Goal: Browse casually

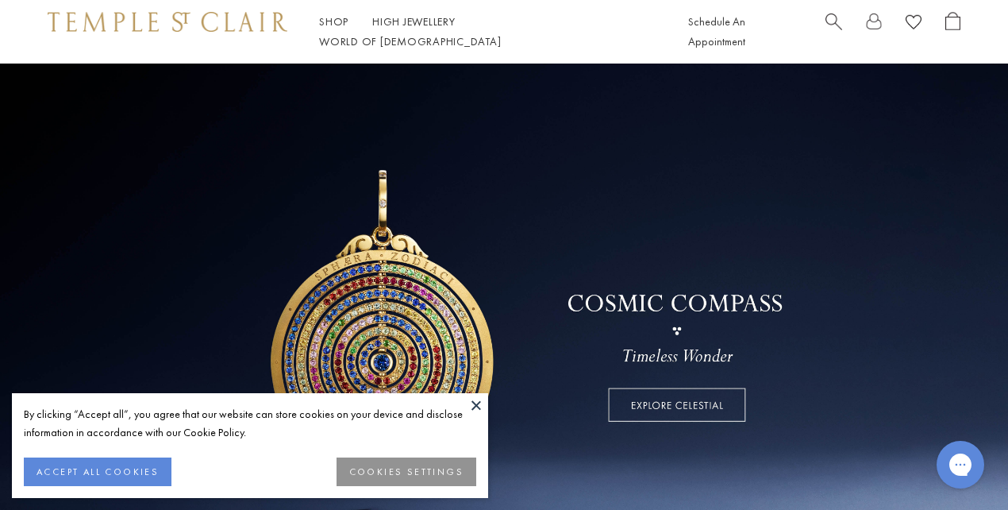
click at [371, 457] on button "COOKIES SETTINGS" at bounding box center [407, 471] width 140 height 29
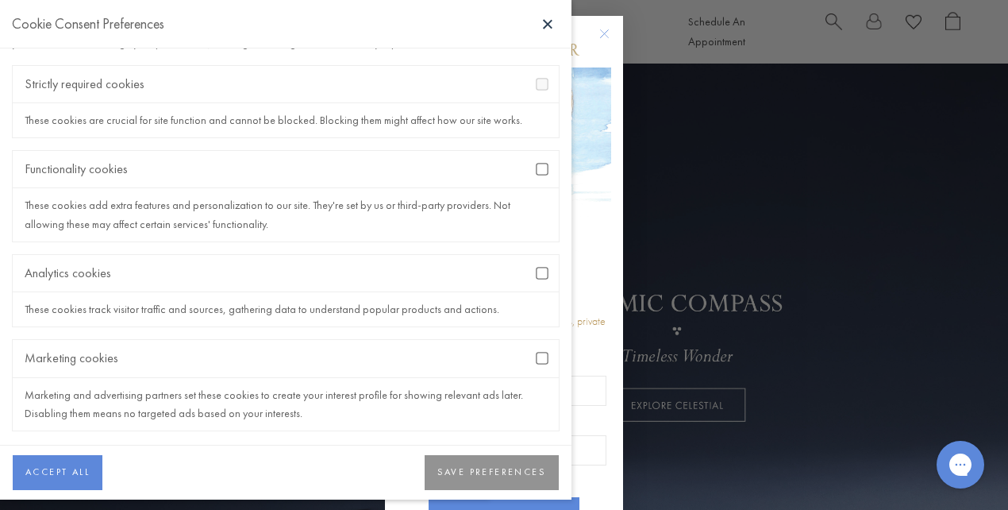
scroll to position [72, 0]
click at [540, 344] on div "Marketing cookies" at bounding box center [286, 355] width 546 height 37
click at [495, 462] on button "SAVE PREFERENCES" at bounding box center [492, 472] width 134 height 35
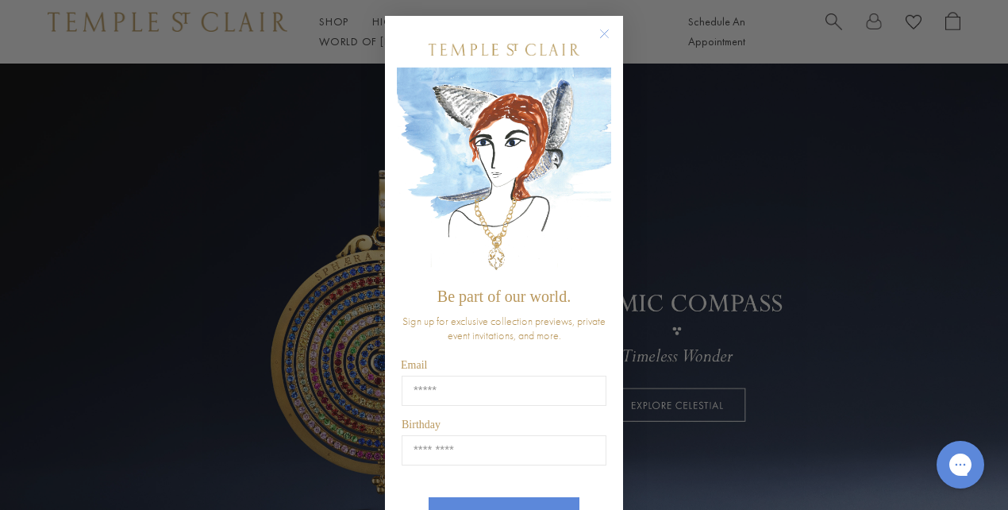
scroll to position [0, 0]
click at [601, 35] on circle "Close dialog" at bounding box center [604, 34] width 19 height 19
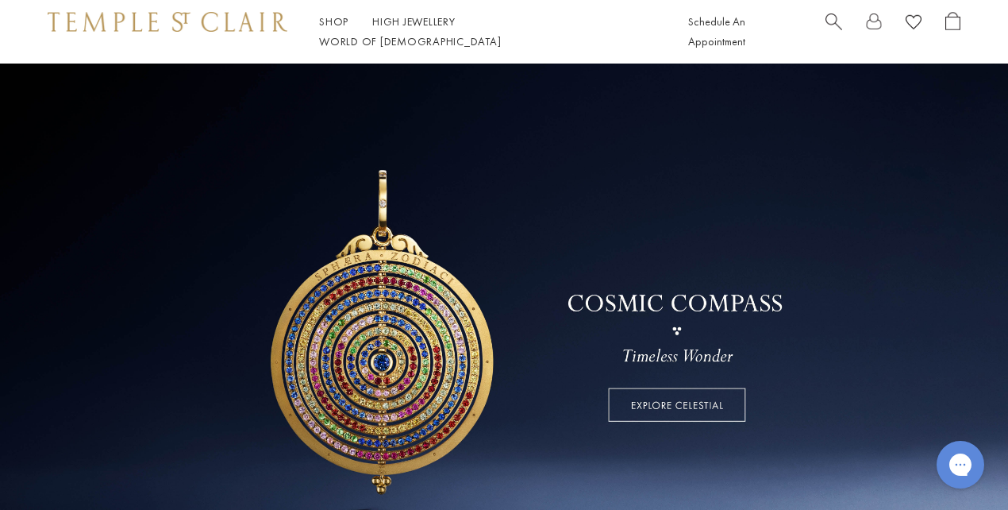
click at [414, 382] on link at bounding box center [504, 321] width 1008 height 516
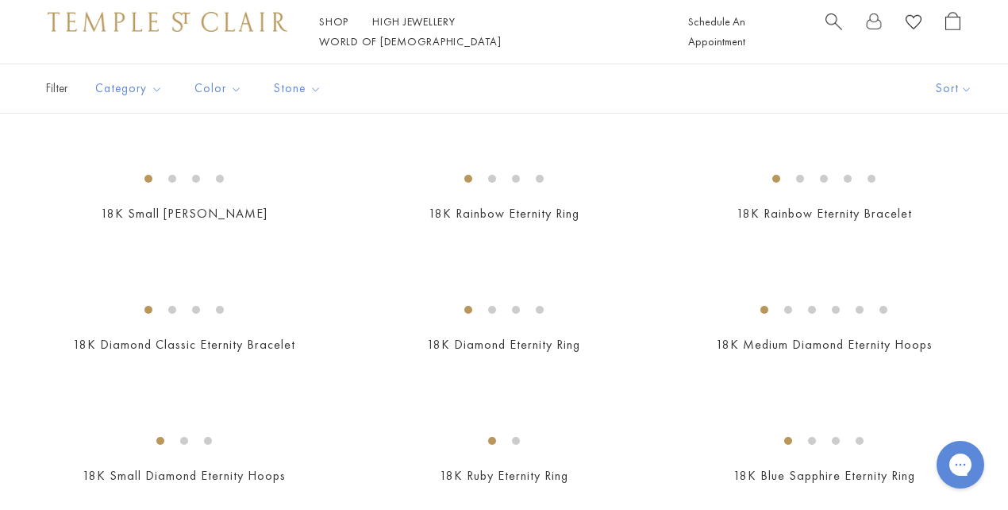
scroll to position [1913, 0]
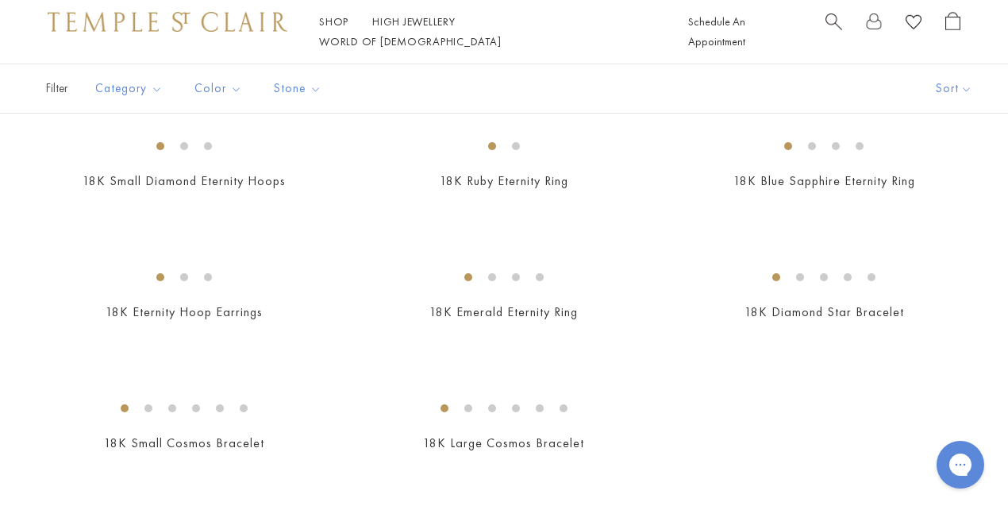
click at [0, 0] on img at bounding box center [0, 0] width 0 height 0
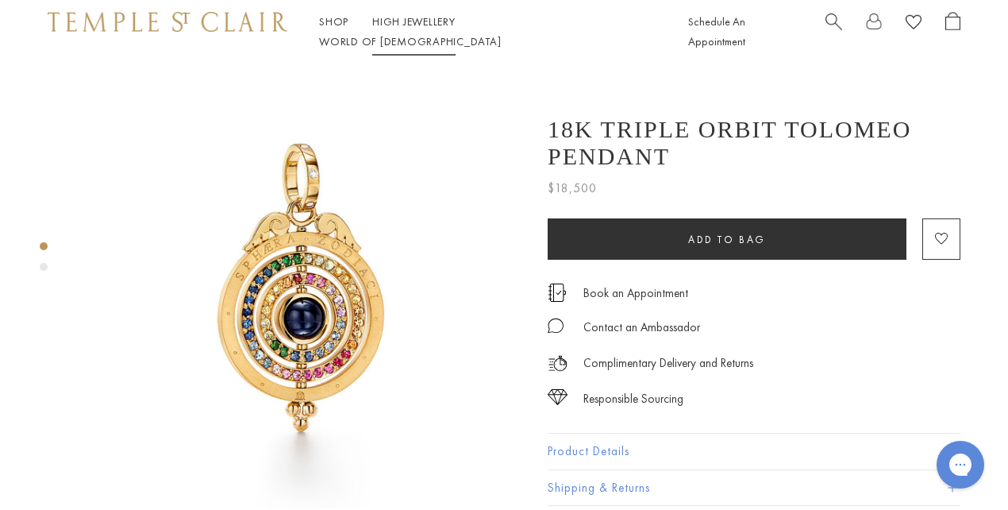
click at [390, 29] on link "High Jewellery High Jewellery" at bounding box center [413, 21] width 83 height 14
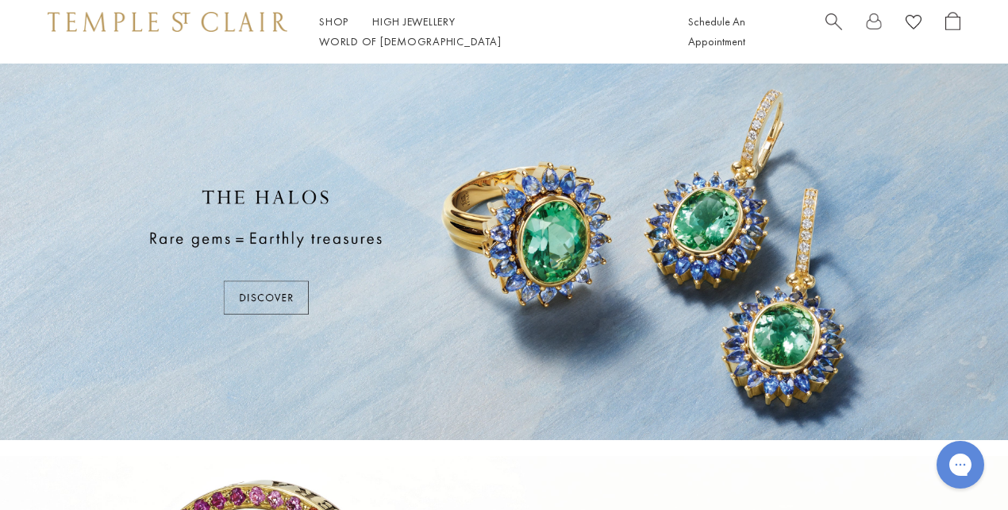
click at [273, 290] on div at bounding box center [504, 251] width 1008 height 376
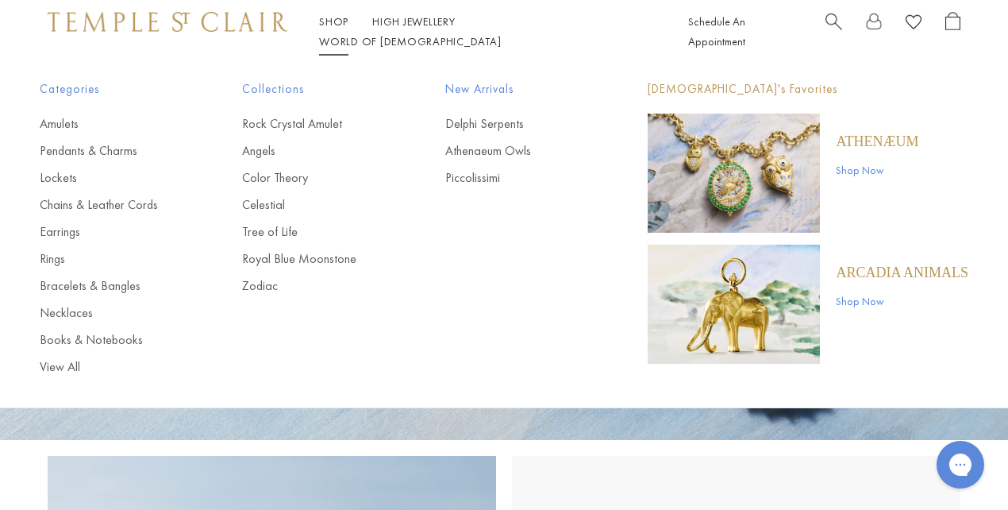
click at [325, 28] on link "Shop Shop" at bounding box center [333, 21] width 29 height 14
click at [57, 122] on link "Amulets" at bounding box center [109, 123] width 139 height 17
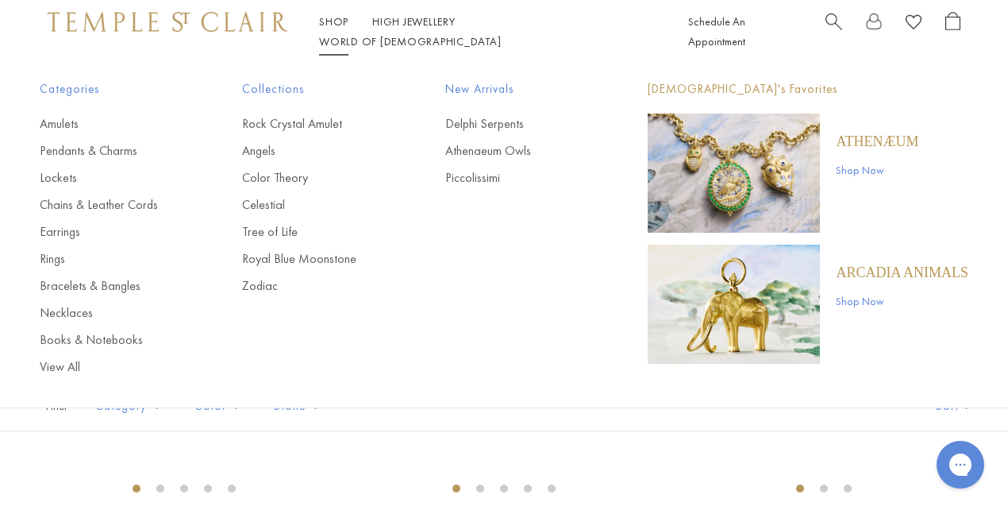
click at [788, 165] on img "Main navigation" at bounding box center [734, 172] width 172 height 119
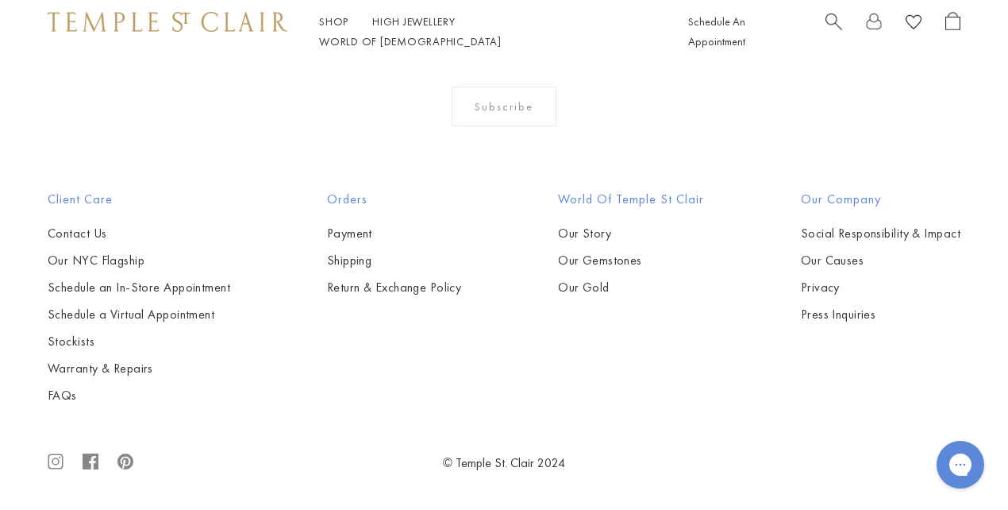
scroll to position [2720, 0]
